Goal: Task Accomplishment & Management: Manage account settings

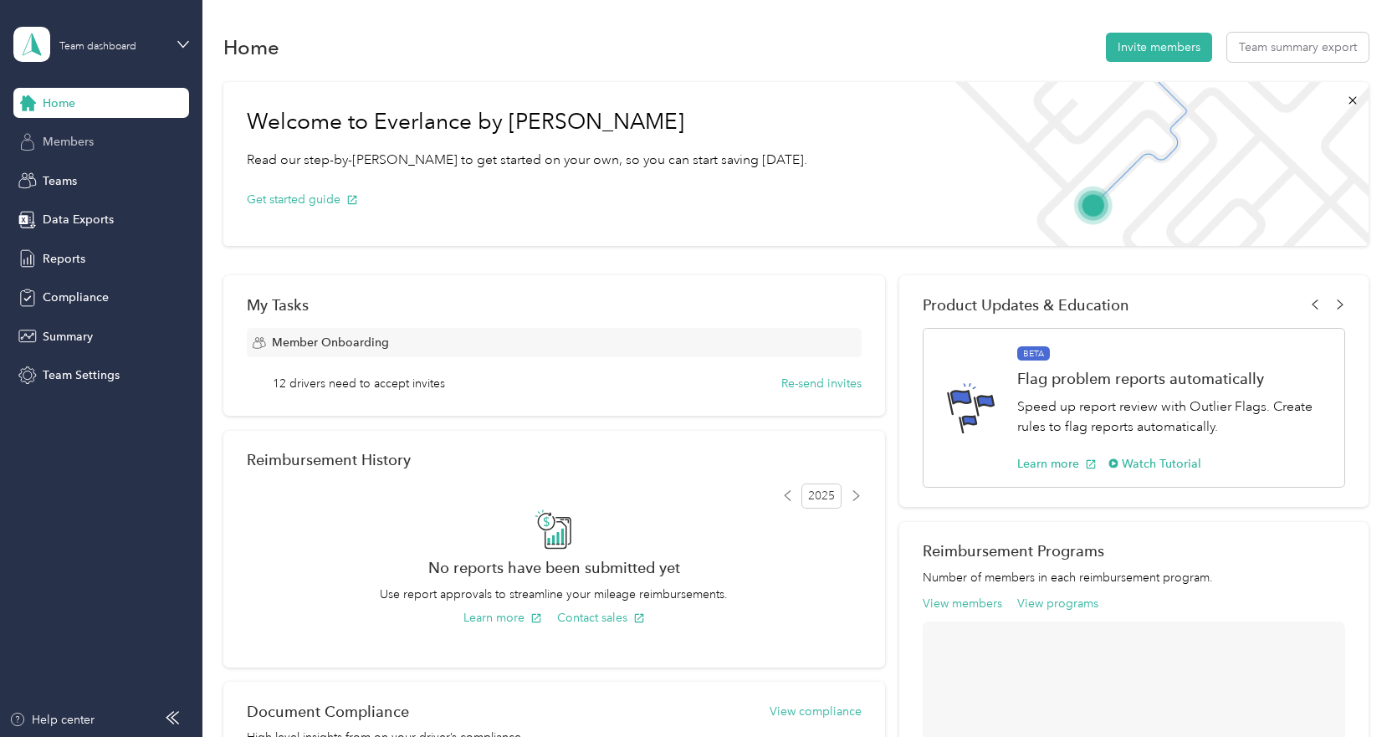
click at [71, 146] on span "Members" at bounding box center [68, 142] width 51 height 18
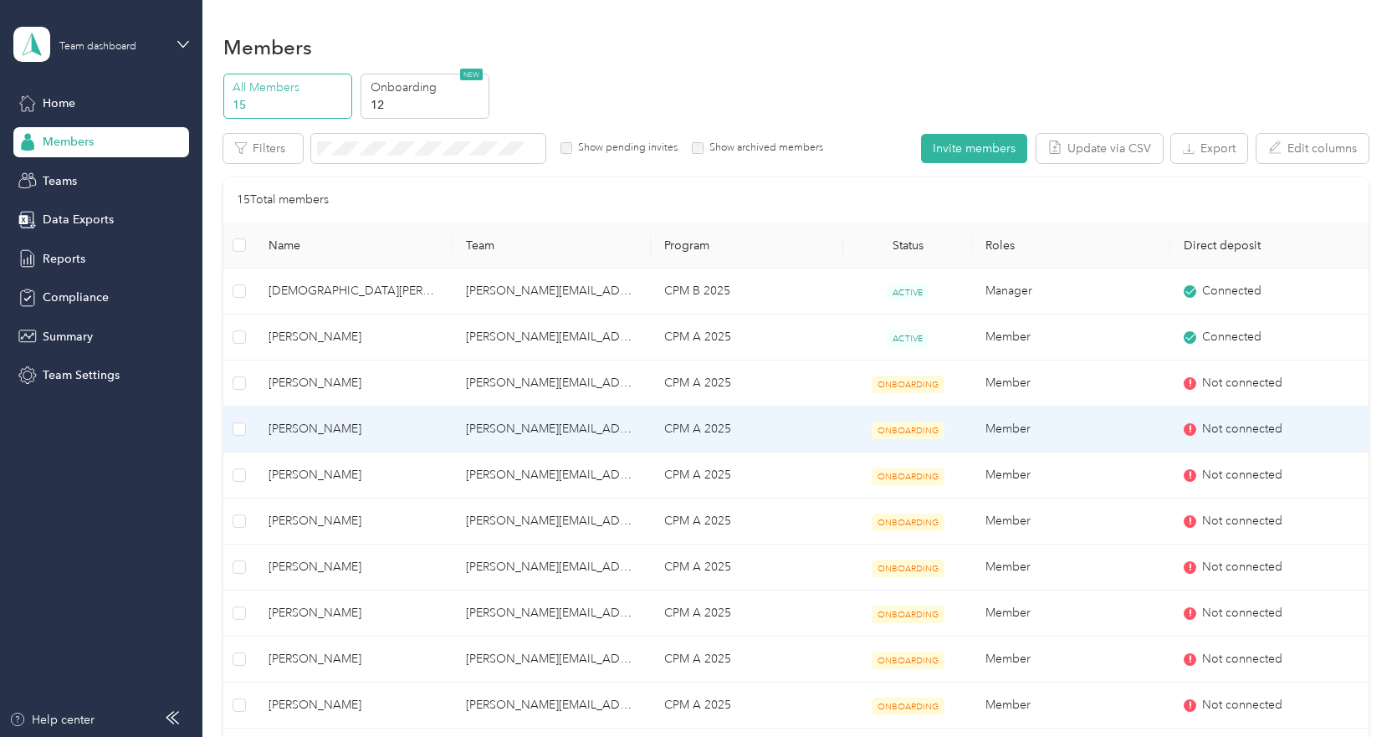
click at [340, 420] on span "[PERSON_NAME]" at bounding box center [354, 429] width 171 height 18
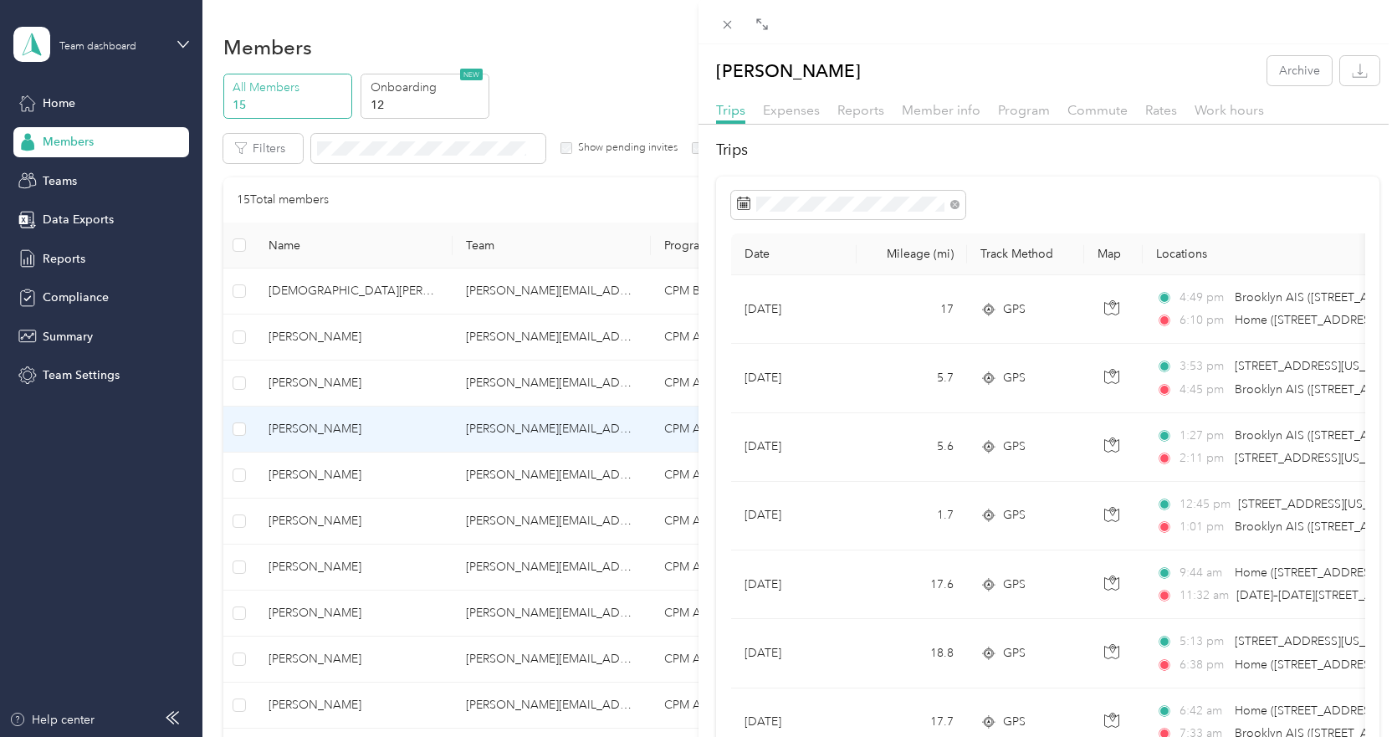
click at [53, 139] on div "[PERSON_NAME] Archive Trips Expenses Reports Member info Program Commute Rates …" at bounding box center [698, 368] width 1397 height 737
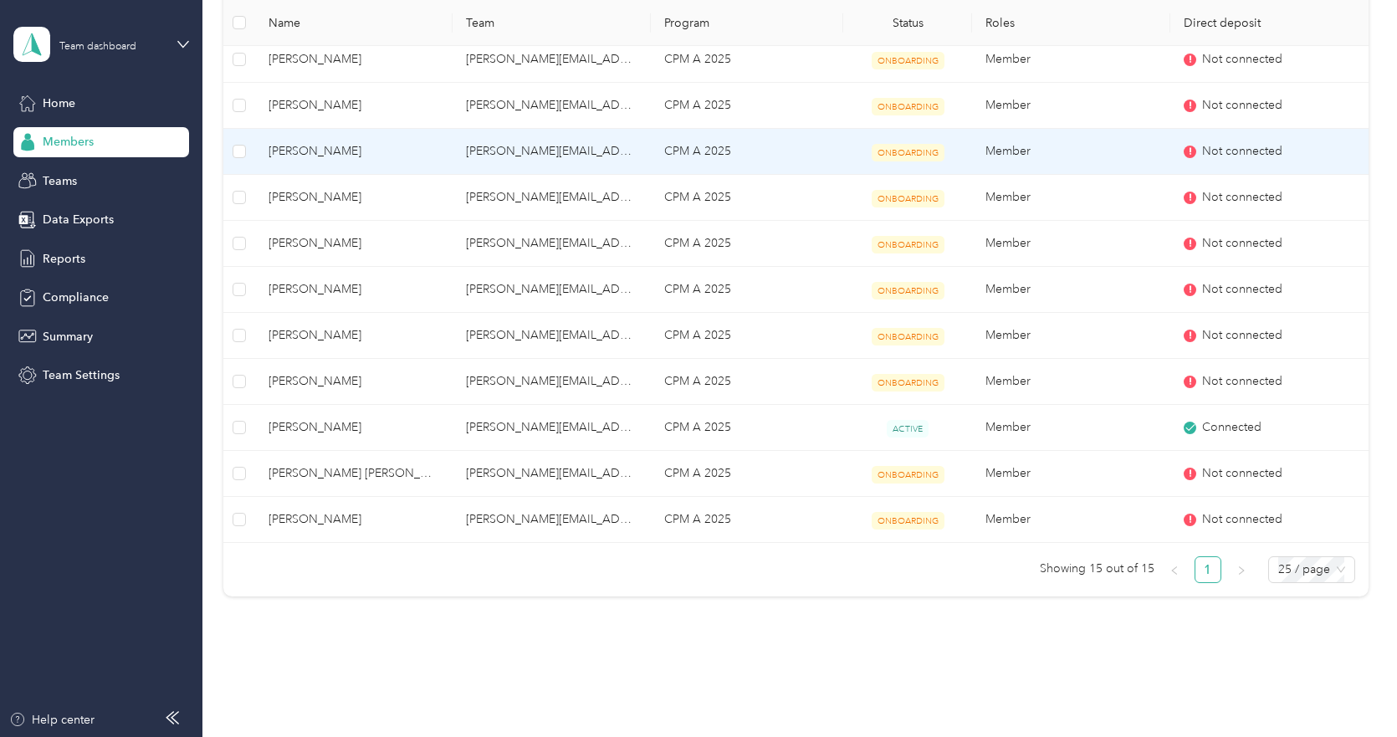
scroll to position [418, 0]
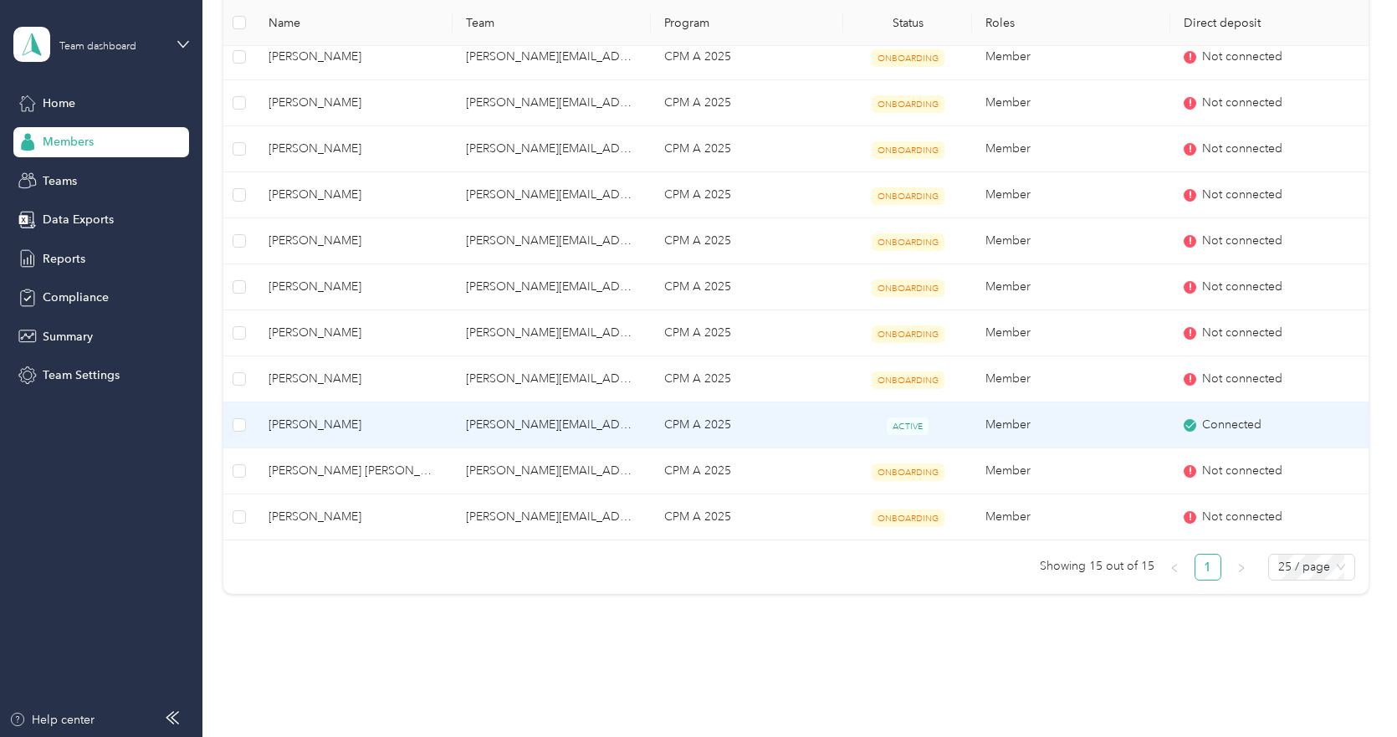
click at [316, 417] on span "[PERSON_NAME]" at bounding box center [354, 425] width 171 height 18
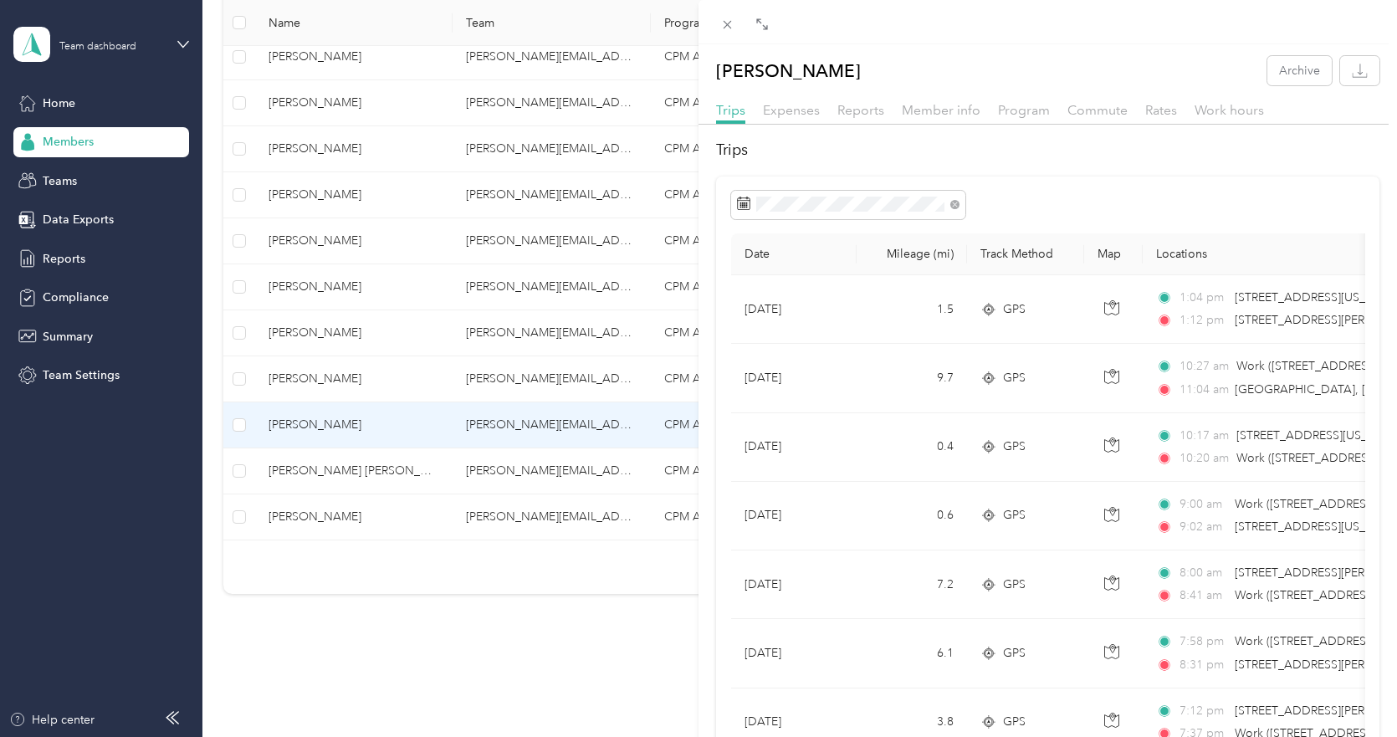
click at [46, 144] on div "[PERSON_NAME] Archive Trips Expenses Reports Member info Program Commute Rates …" at bounding box center [698, 368] width 1397 height 737
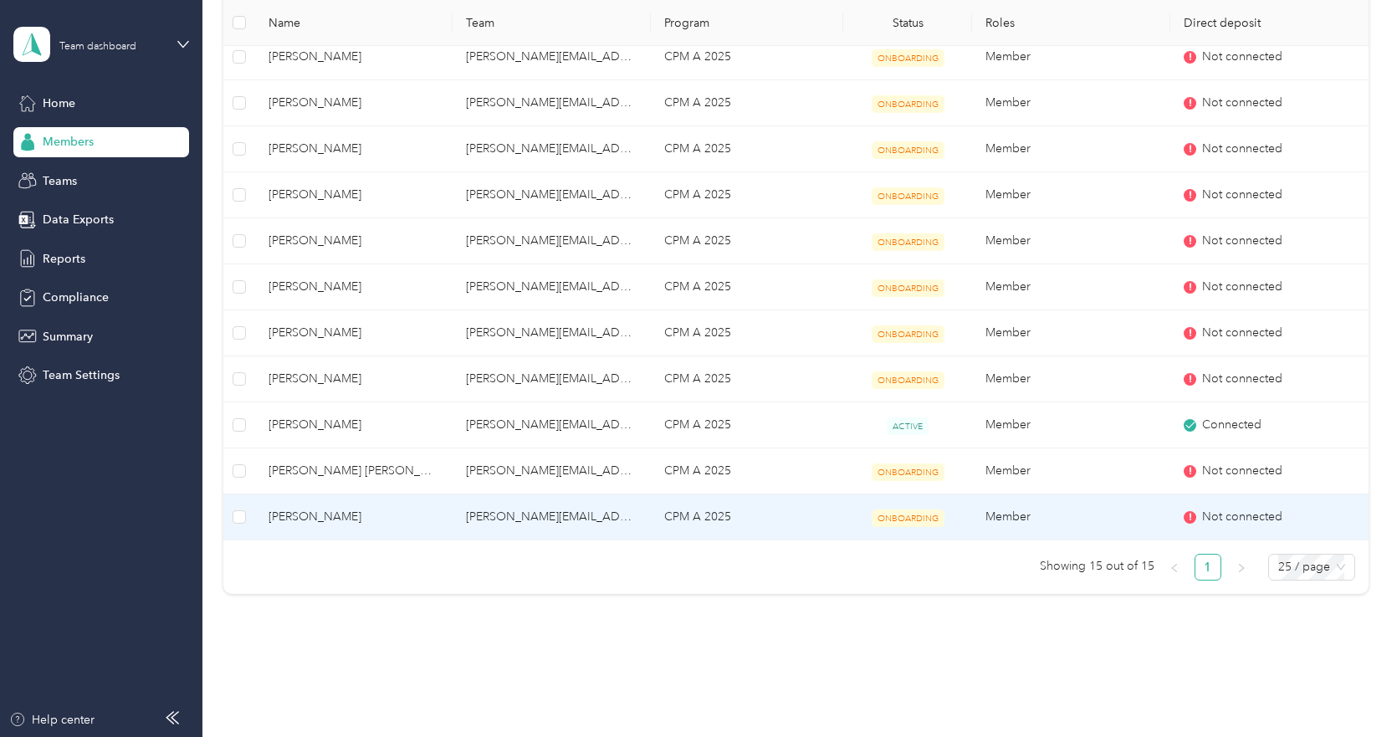
click at [320, 511] on span "[PERSON_NAME]" at bounding box center [354, 517] width 171 height 18
